Goal: Find specific page/section: Find specific page/section

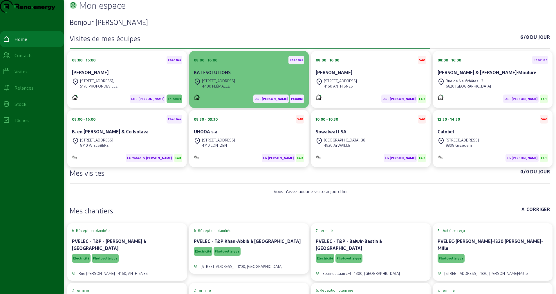
click at [257, 76] on div "BATI-SOLUTIONS" at bounding box center [249, 72] width 110 height 7
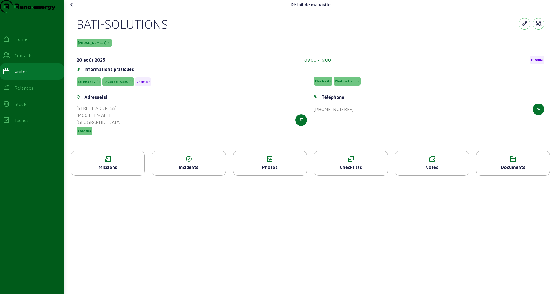
click at [269, 171] on div "Photos" at bounding box center [269, 167] width 73 height 7
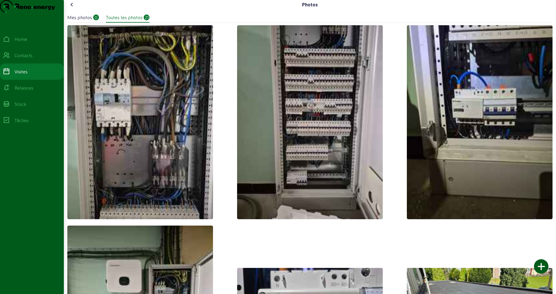
click at [84, 21] on div "Mes photos" at bounding box center [79, 17] width 25 height 7
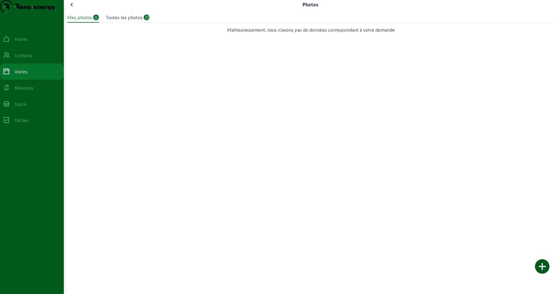
click at [75, 8] on icon at bounding box center [71, 4] width 7 height 7
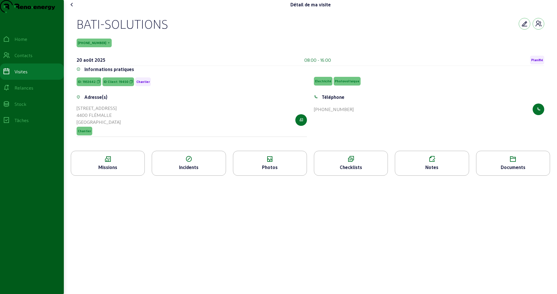
click at [269, 163] on icon at bounding box center [431, 159] width 73 height 7
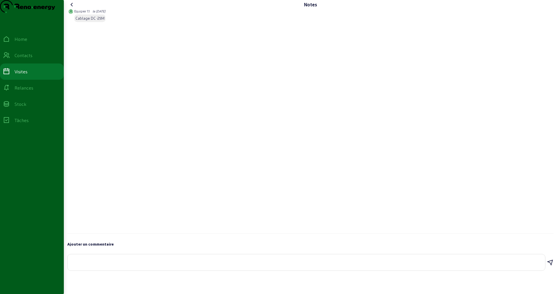
click at [72, 8] on icon at bounding box center [71, 4] width 7 height 7
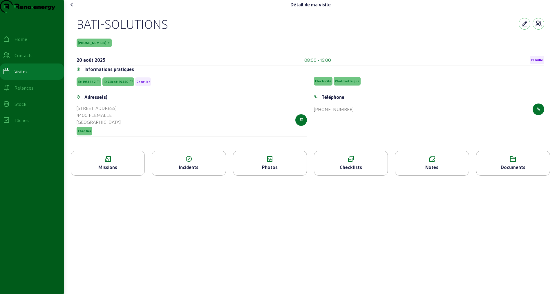
click at [72, 8] on icon at bounding box center [71, 4] width 7 height 7
